Goal: Task Accomplishment & Management: Use online tool/utility

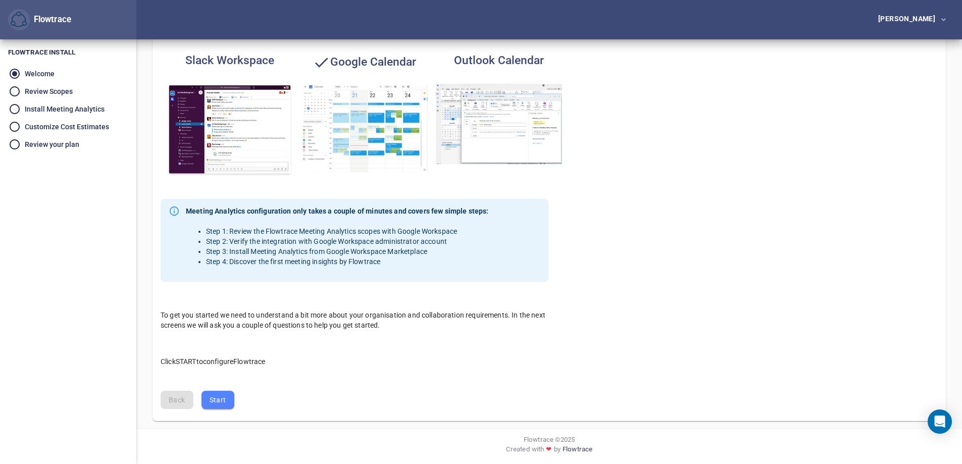
scroll to position [174, 0]
click at [210, 400] on span "Start" at bounding box center [218, 399] width 17 height 13
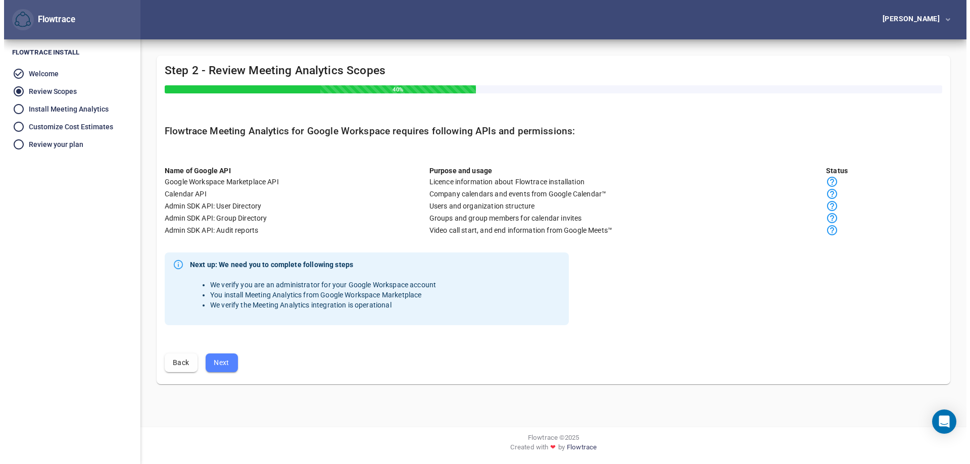
scroll to position [0, 0]
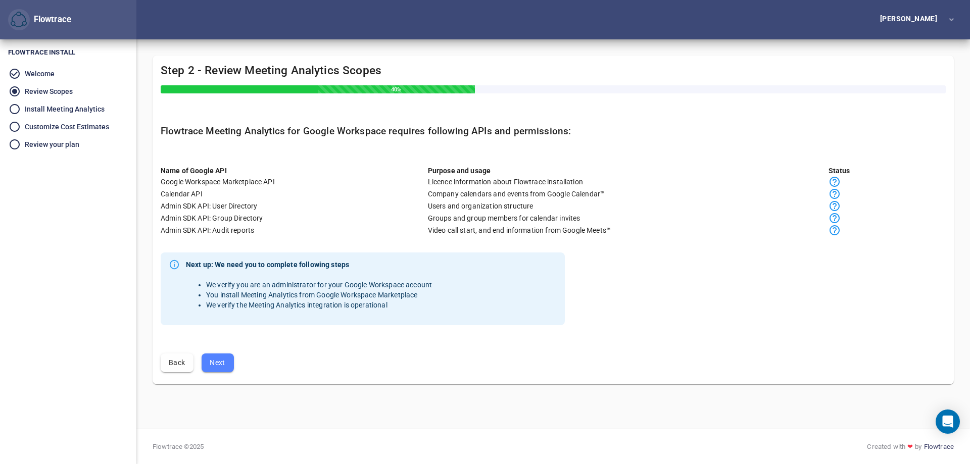
click at [220, 357] on span "Next" at bounding box center [218, 363] width 16 height 13
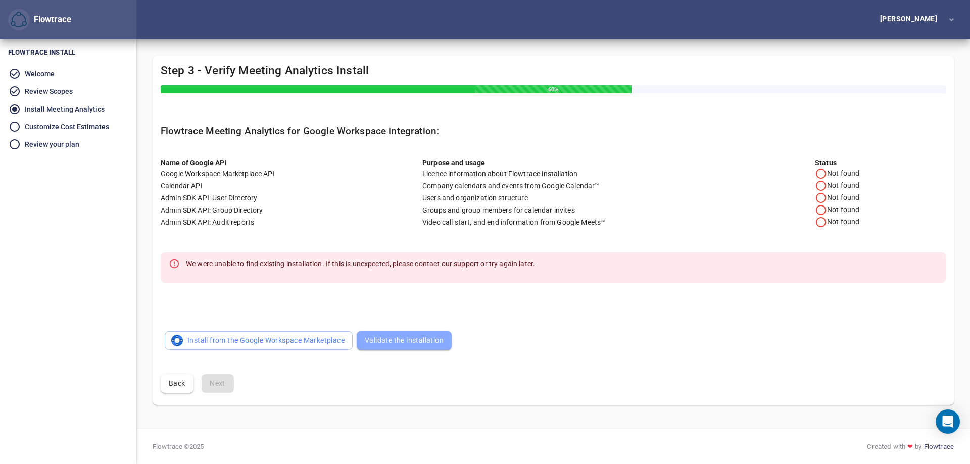
click at [379, 345] on span "Validate the installation" at bounding box center [404, 340] width 79 height 13
click at [182, 345] on img "button" at bounding box center [177, 340] width 13 height 13
click at [394, 335] on span "Validate the installation" at bounding box center [404, 340] width 79 height 13
click at [180, 340] on img "button" at bounding box center [177, 340] width 13 height 13
